Goal: Transaction & Acquisition: Book appointment/travel/reservation

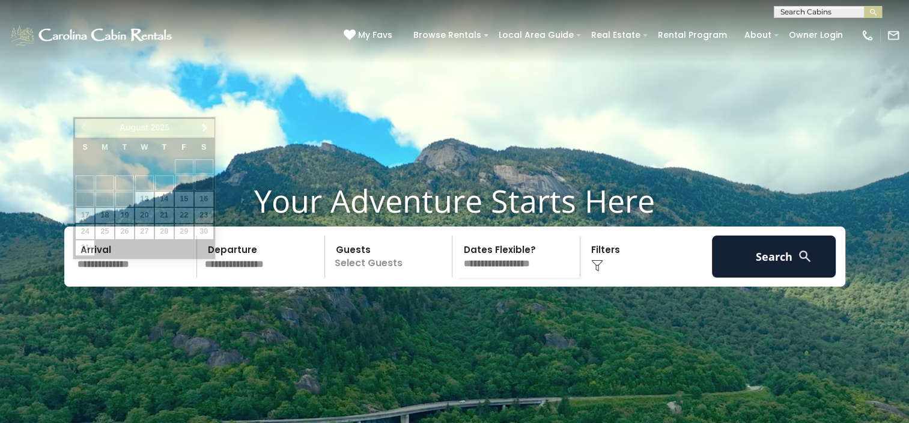
click at [124, 278] on input "text" at bounding box center [135, 257] width 124 height 42
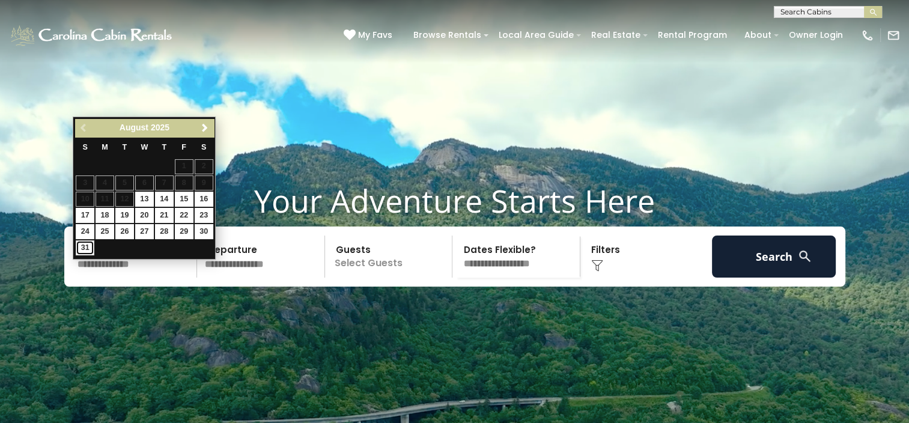
click at [86, 249] on link "31" at bounding box center [85, 247] width 19 height 15
type input "*******"
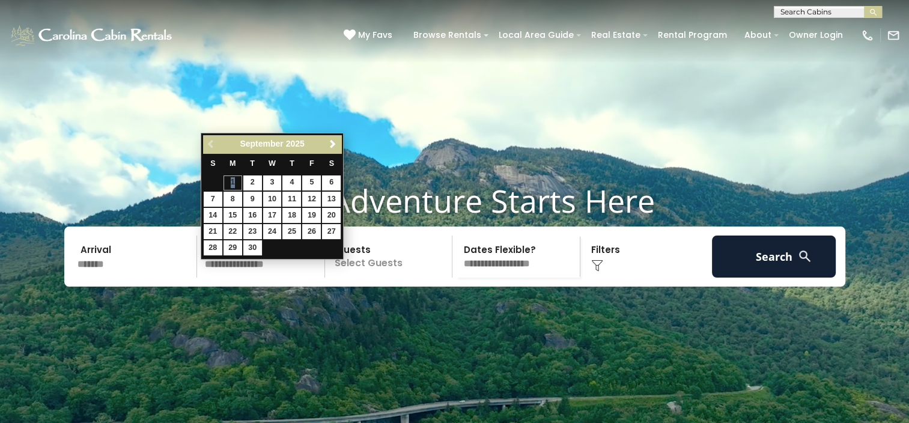
click at [233, 183] on table "S M T W T F S 1 2 3 4 5 6 7 8 9 10 11 12 13 14 15 16 17 18 19 20 21 22 23 24 25…" at bounding box center [272, 204] width 138 height 103
click at [400, 278] on p "Select Guests" at bounding box center [391, 257] width 124 height 42
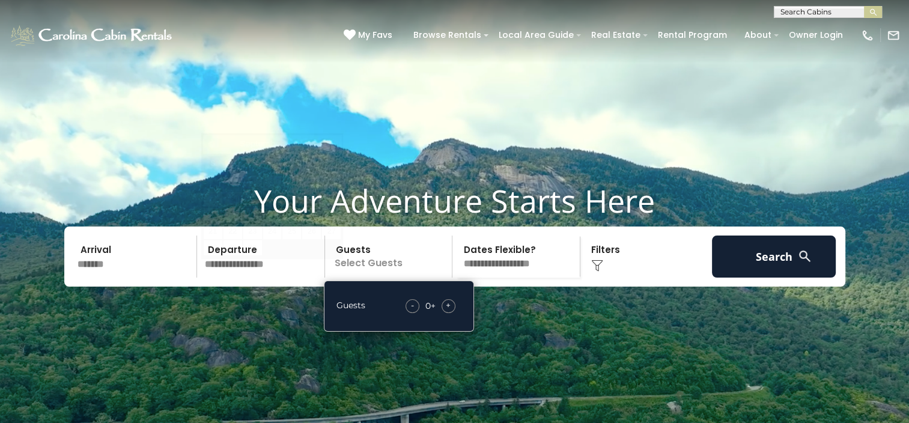
click at [258, 278] on input "text" at bounding box center [263, 257] width 124 height 42
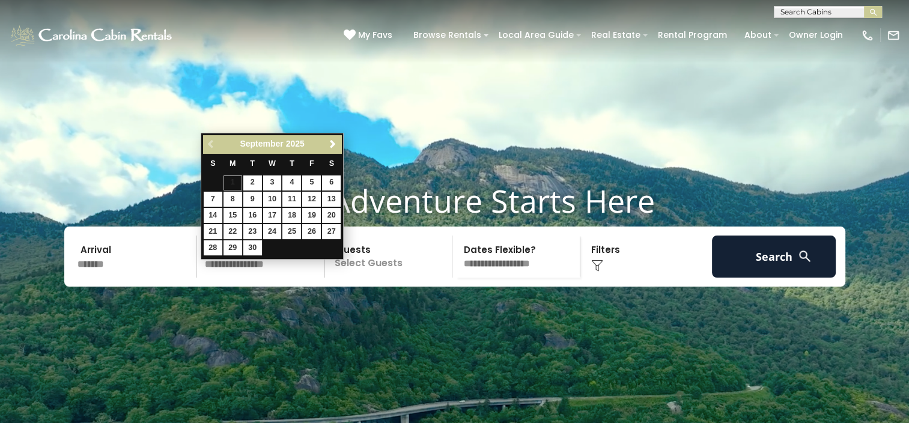
click at [238, 184] on table "S M T W T F S 1 2 3 4 5 6 7 8 9 10 11 12 13 14 15 16 17 18 19 20 21 22 23 24 25…" at bounding box center [272, 204] width 138 height 103
click at [238, 183] on table "S M T W T F S 1 2 3 4 5 6 7 8 9 10 11 12 13 14 15 16 17 18 19 20 21 22 23 24 25…" at bounding box center [272, 204] width 138 height 103
click at [233, 183] on table "S M T W T F S 1 2 3 4 5 6 7 8 9 10 11 12 13 14 15 16 17 18 19 20 21 22 23 24 25…" at bounding box center [272, 204] width 138 height 103
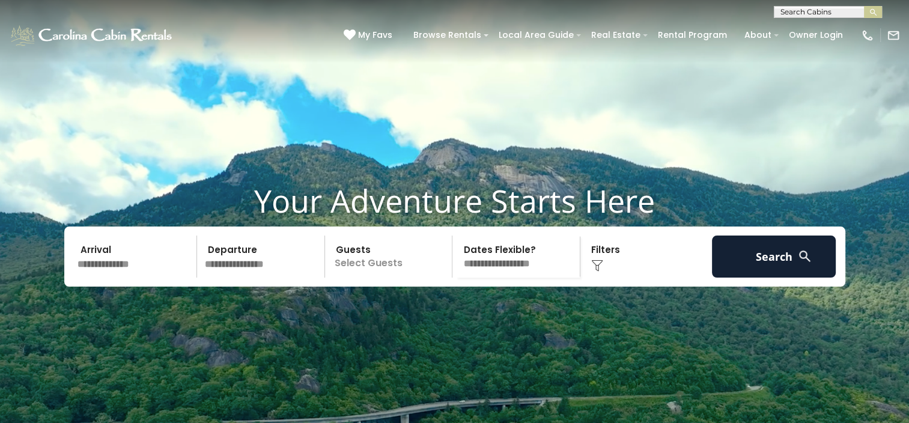
click at [591, 278] on div "Click to Choose" at bounding box center [646, 257] width 124 height 42
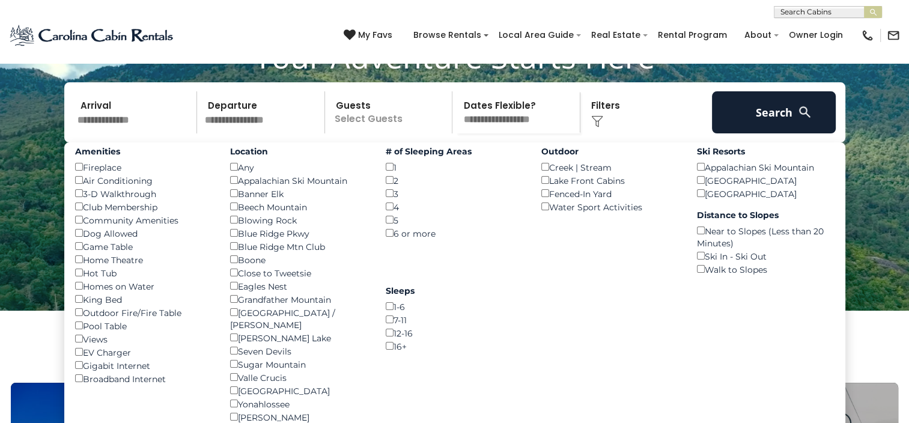
scroll to position [180, 0]
